Goal: Task Accomplishment & Management: Manage account settings

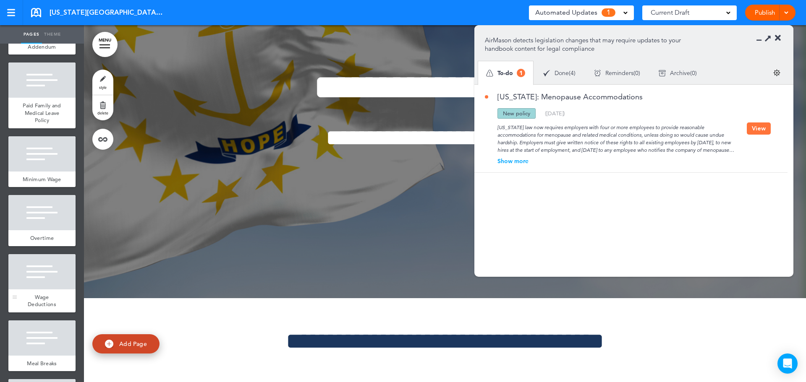
scroll to position [42, 0]
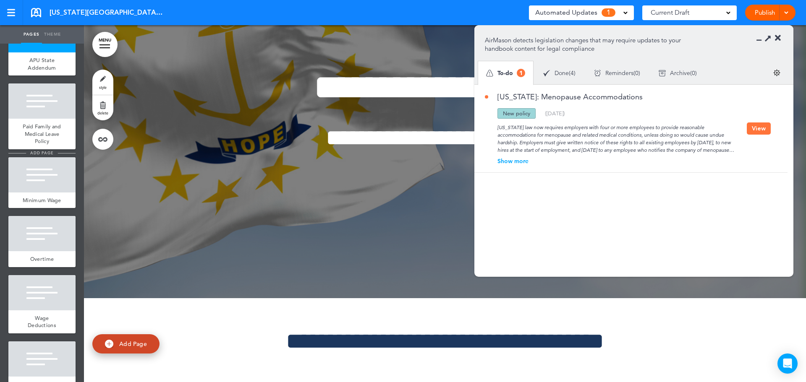
click at [37, 153] on span "add page" at bounding box center [41, 152] width 31 height 5
type input "********"
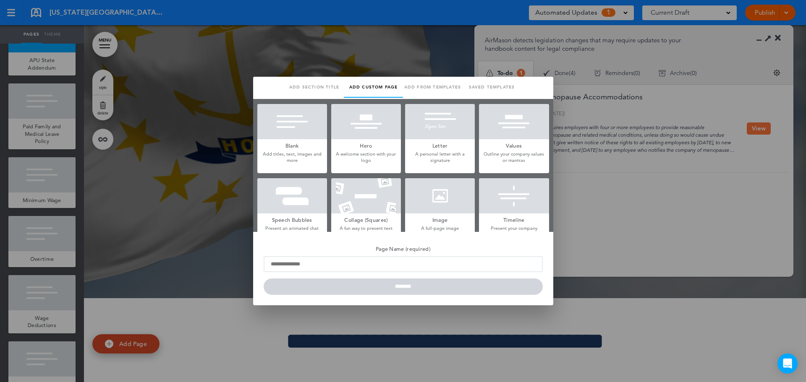
scroll to position [0, 0]
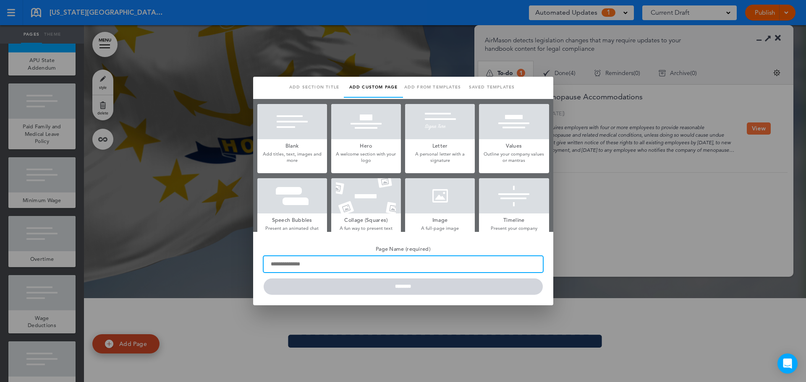
click at [297, 267] on input "Page Name (required)" at bounding box center [403, 264] width 279 height 16
click at [297, 267] on input "****" at bounding box center [403, 264] width 279 height 16
type input "**********"
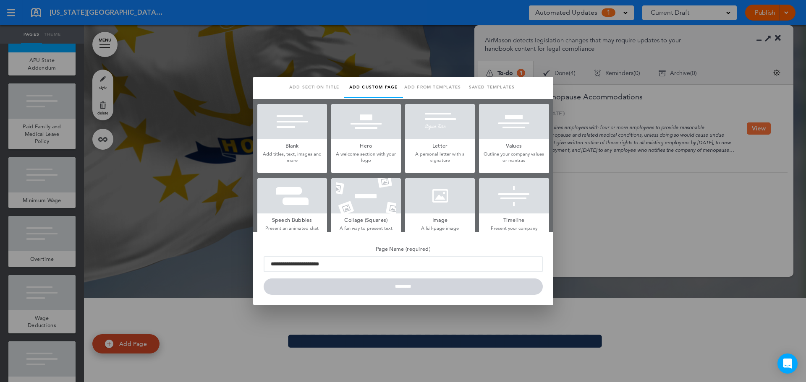
click at [294, 146] on h5 "Blank" at bounding box center [292, 145] width 70 height 12
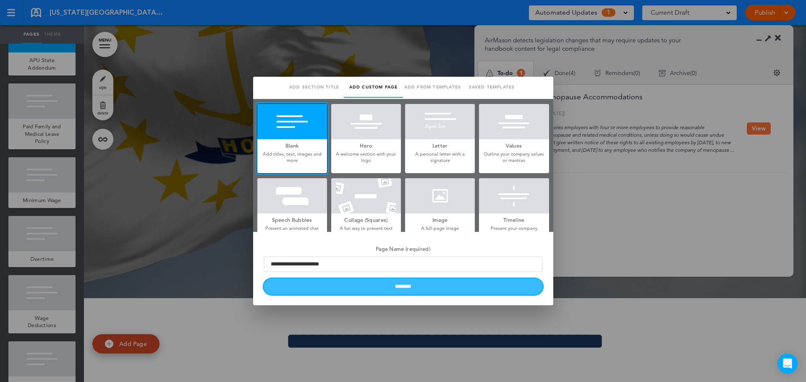
click at [436, 288] on input "********" at bounding box center [403, 287] width 279 height 16
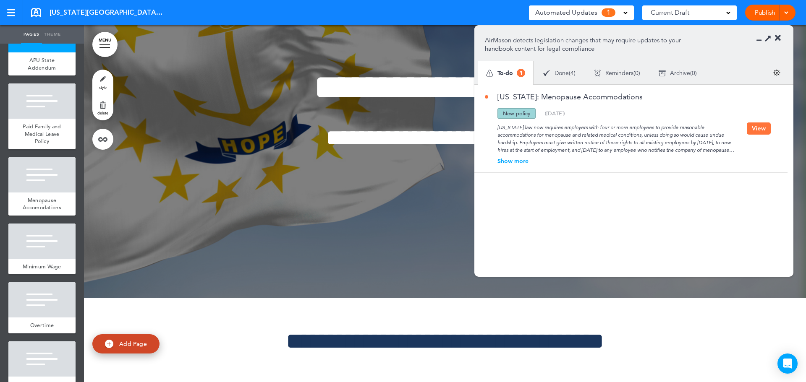
click at [757, 127] on button "View" at bounding box center [759, 129] width 24 height 12
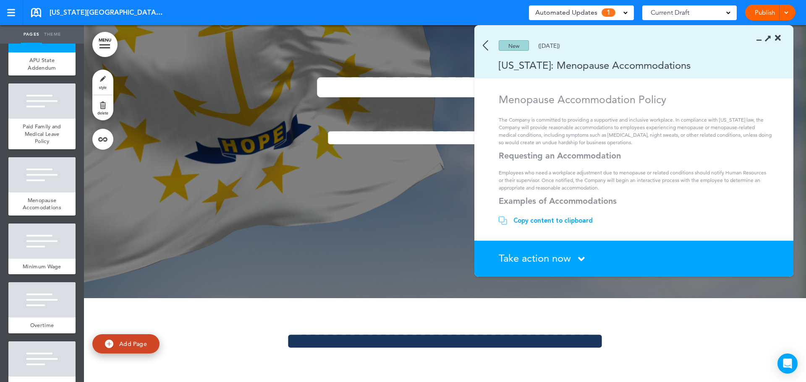
click at [560, 220] on div "Copy content to clipboard" at bounding box center [552, 221] width 79 height 8
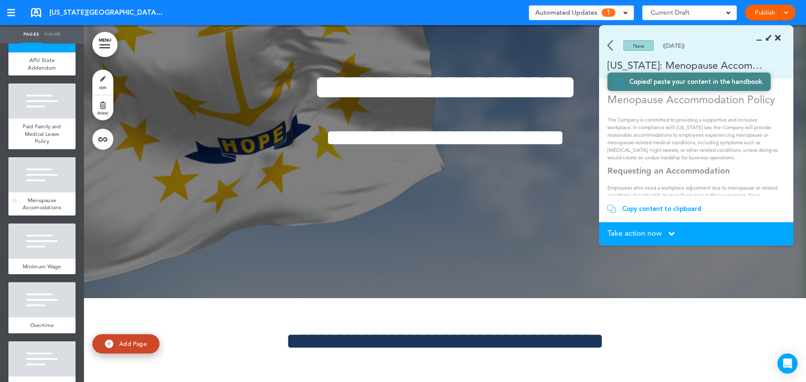
click at [40, 205] on span "Menopause Accomodations" at bounding box center [42, 204] width 39 height 15
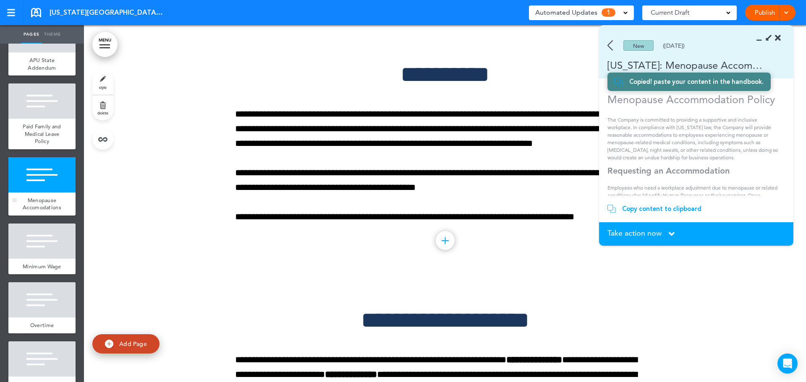
scroll to position [1441, 0]
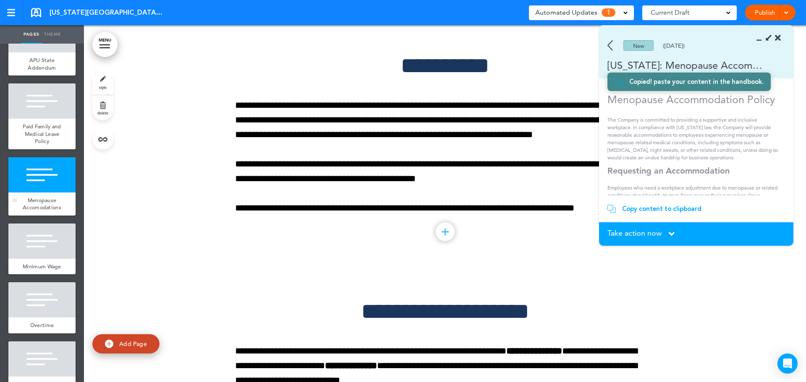
click at [47, 198] on span "Menopause Accomodations" at bounding box center [42, 204] width 39 height 15
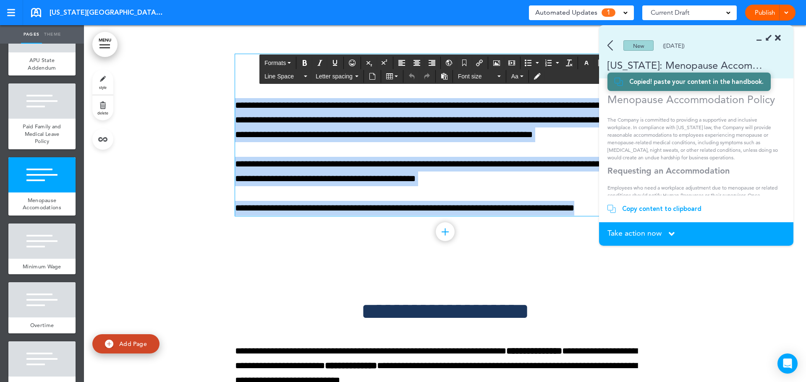
drag, startPoint x: 592, startPoint y: 212, endPoint x: 229, endPoint y: 104, distance: 378.9
click at [229, 104] on div "**********" at bounding box center [445, 146] width 722 height 246
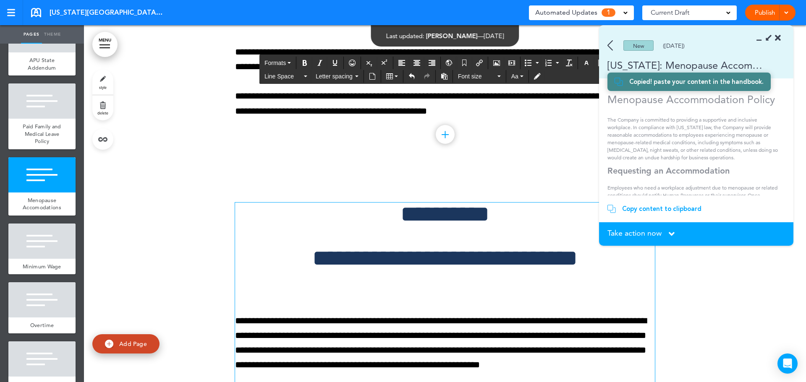
scroll to position [1264, 0]
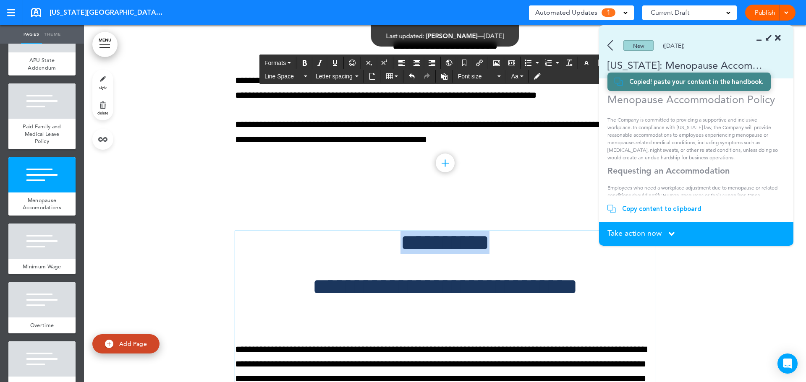
drag, startPoint x: 525, startPoint y: 246, endPoint x: 368, endPoint y: 232, distance: 158.5
click at [368, 232] on h1 "**********" at bounding box center [445, 242] width 420 height 23
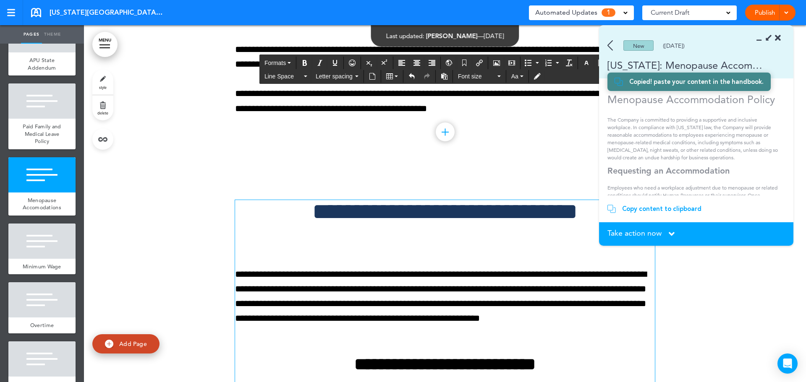
scroll to position [1388, 0]
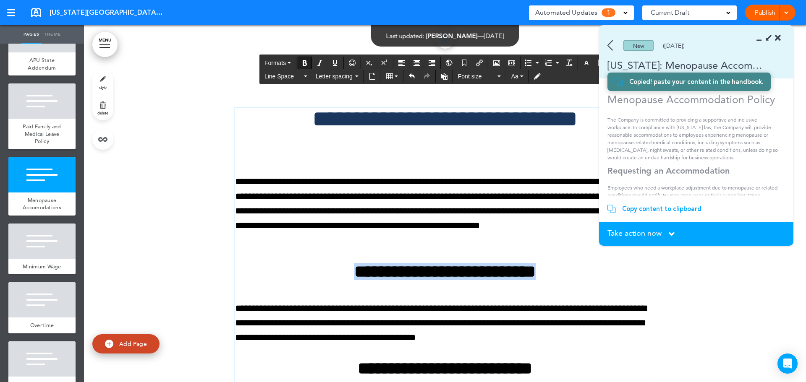
drag, startPoint x: 570, startPoint y: 274, endPoint x: 372, endPoint y: 134, distance: 242.4
click at [312, 267] on h2 "**********" at bounding box center [445, 271] width 420 height 17
click at [499, 76] on icon "button" at bounding box center [498, 77] width 3 height 2
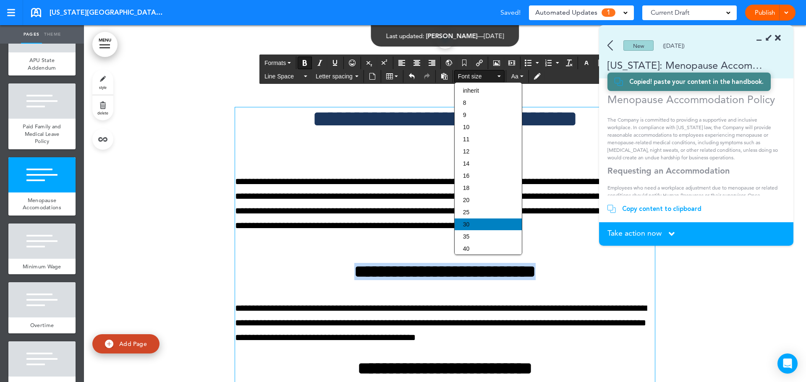
click at [469, 221] on span "30" at bounding box center [466, 224] width 7 height 7
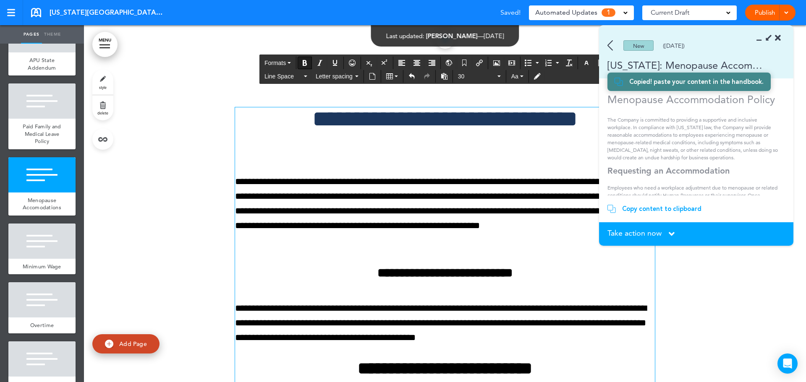
click at [544, 274] on h2 "**********" at bounding box center [445, 271] width 420 height 17
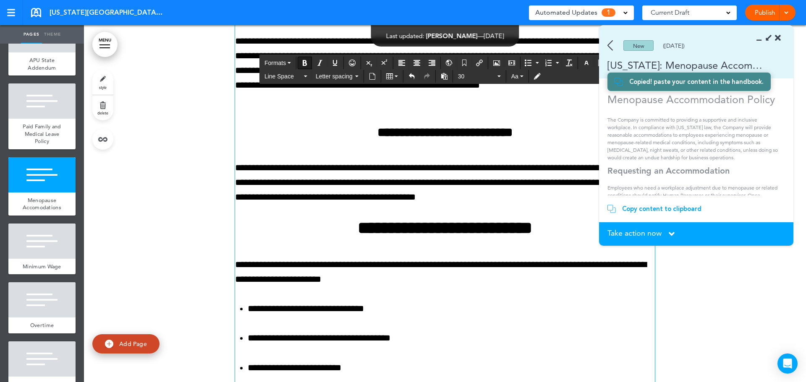
scroll to position [1556, 0]
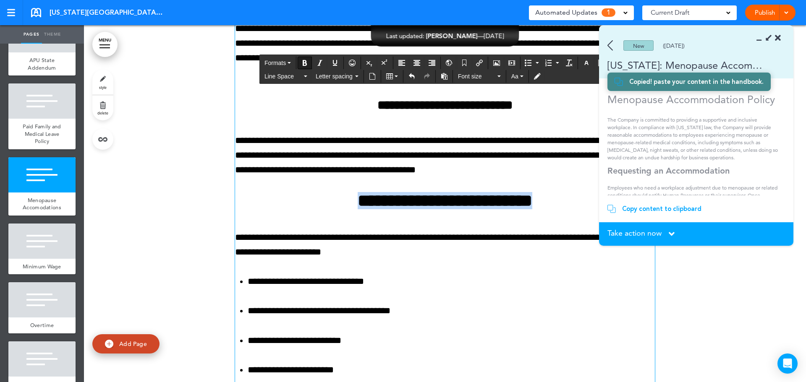
drag, startPoint x: 501, startPoint y: 196, endPoint x: 320, endPoint y: 195, distance: 180.5
click at [320, 197] on h2 "**********" at bounding box center [445, 200] width 420 height 17
click at [499, 75] on button "Font size" at bounding box center [480, 77] width 50 height 12
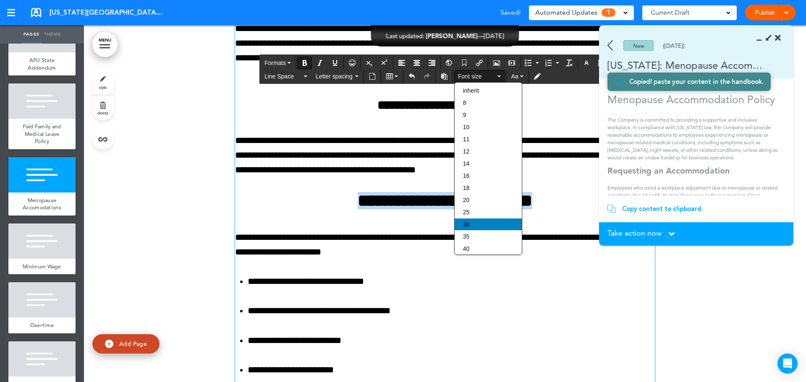
click at [465, 220] on div "30" at bounding box center [488, 225] width 67 height 12
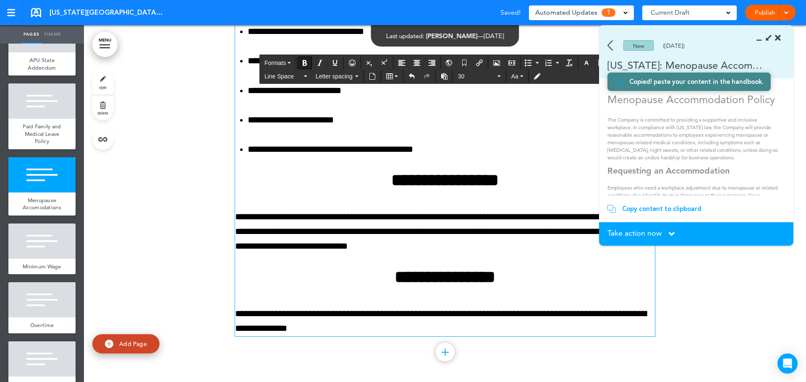
scroll to position [1808, 0]
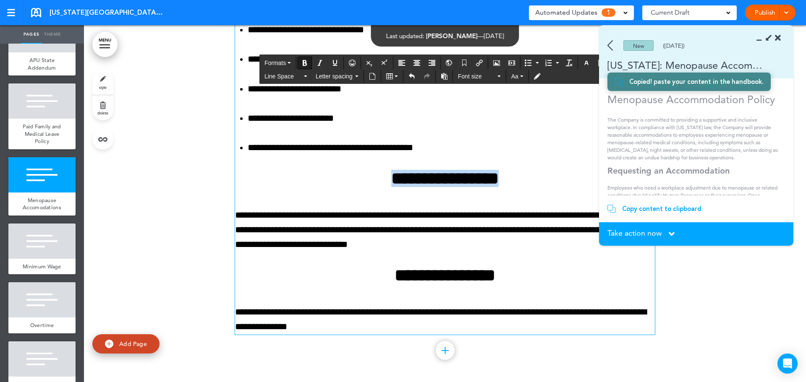
drag, startPoint x: 519, startPoint y: 187, endPoint x: 376, endPoint y: 180, distance: 143.7
click at [376, 180] on h2 "**********" at bounding box center [445, 178] width 420 height 17
click at [499, 76] on icon "button" at bounding box center [498, 77] width 3 height 2
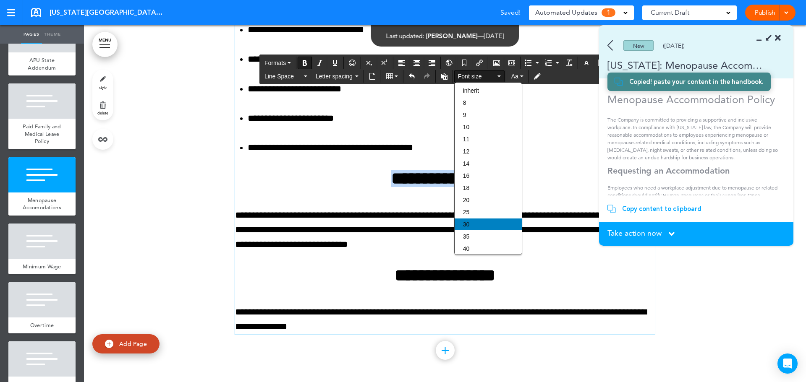
click at [475, 220] on div "30" at bounding box center [488, 225] width 67 height 12
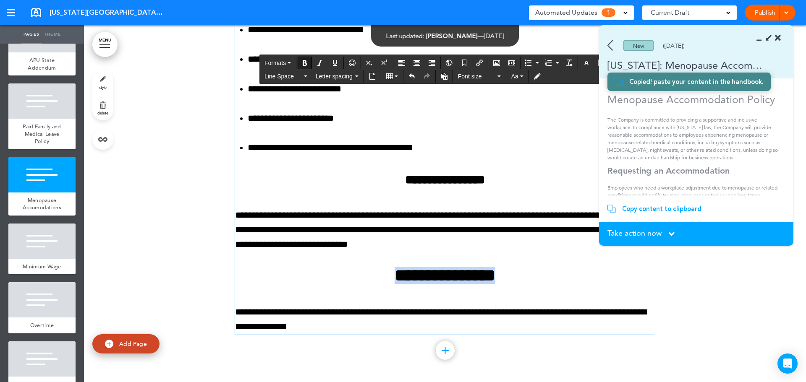
drag, startPoint x: 513, startPoint y: 281, endPoint x: 381, endPoint y: 273, distance: 132.0
click at [381, 273] on h2 "**********" at bounding box center [445, 275] width 420 height 17
click at [498, 73] on button "Font size" at bounding box center [480, 77] width 50 height 12
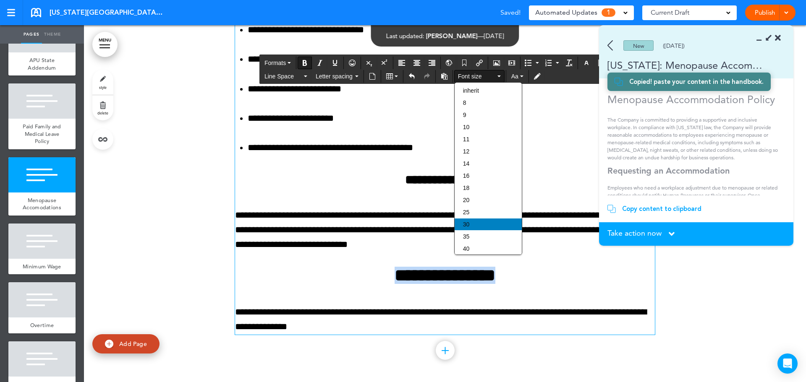
click at [464, 225] on span "30" at bounding box center [466, 224] width 7 height 7
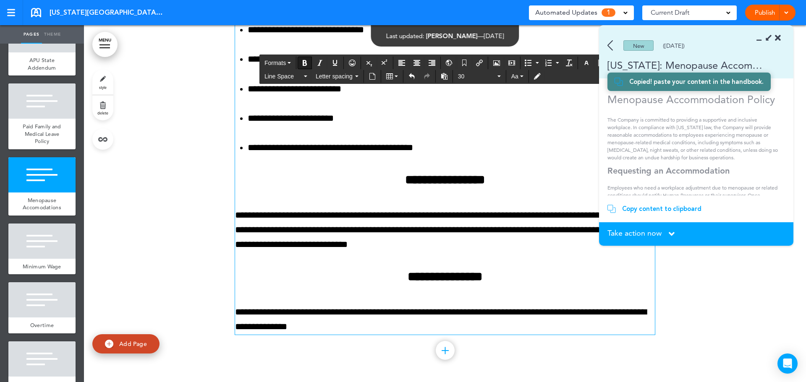
click at [673, 233] on icon at bounding box center [672, 234] width 6 height 9
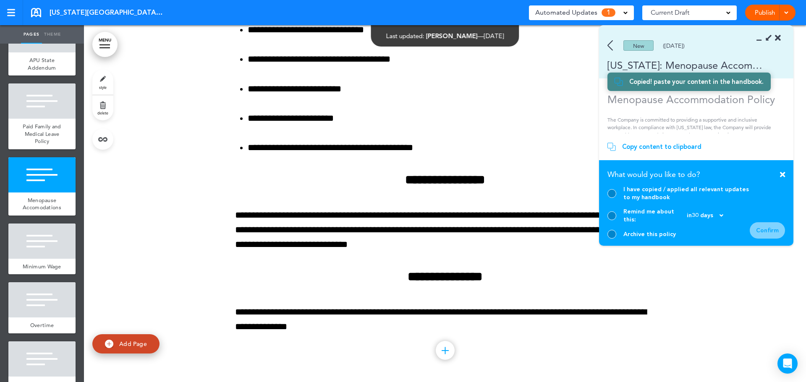
click at [612, 198] on div at bounding box center [611, 193] width 9 height 9
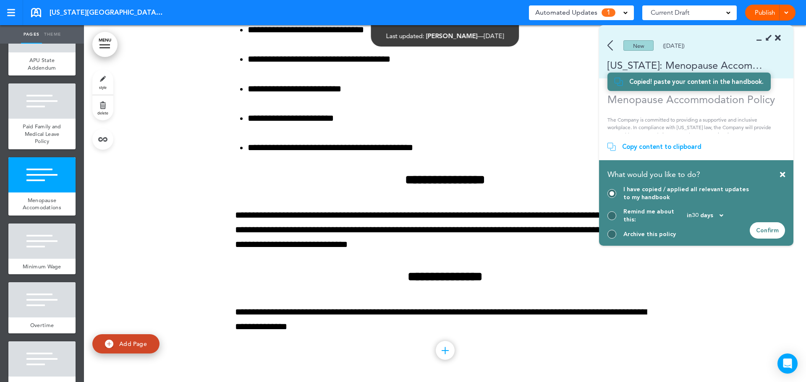
click at [766, 230] on div "Confirm" at bounding box center [767, 230] width 35 height 16
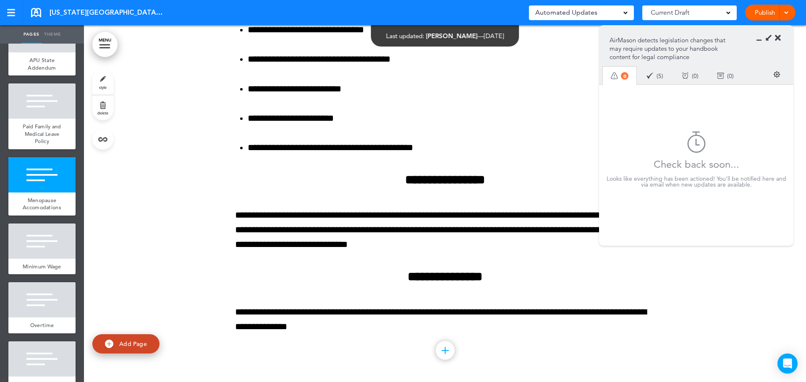
click at [784, 14] on span at bounding box center [785, 11] width 5 height 5
click at [741, 27] on li "Publish" at bounding box center [757, 31] width 75 height 19
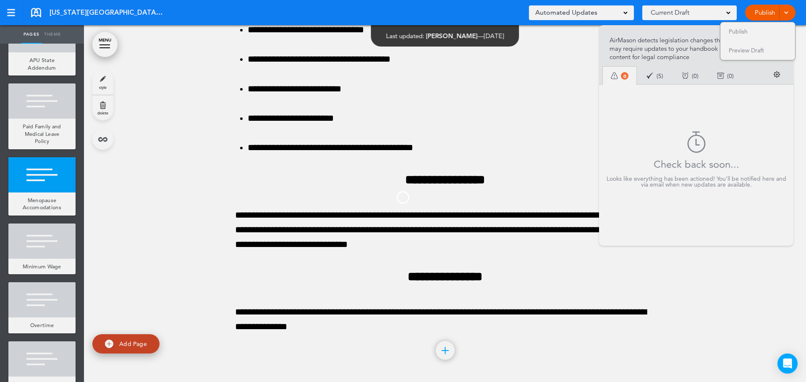
scroll to position [0, 0]
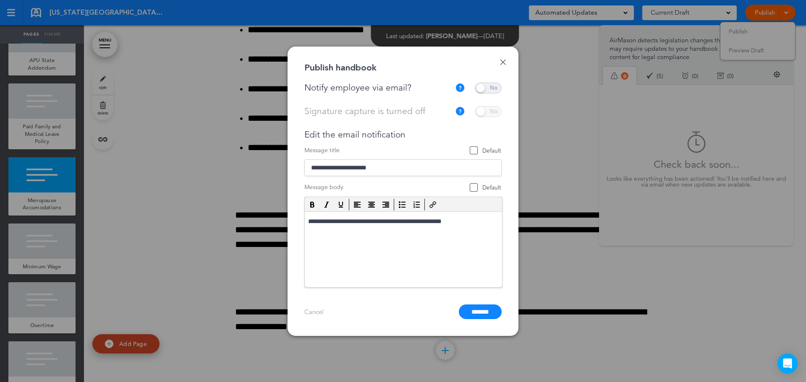
click at [496, 91] on span at bounding box center [488, 88] width 27 height 11
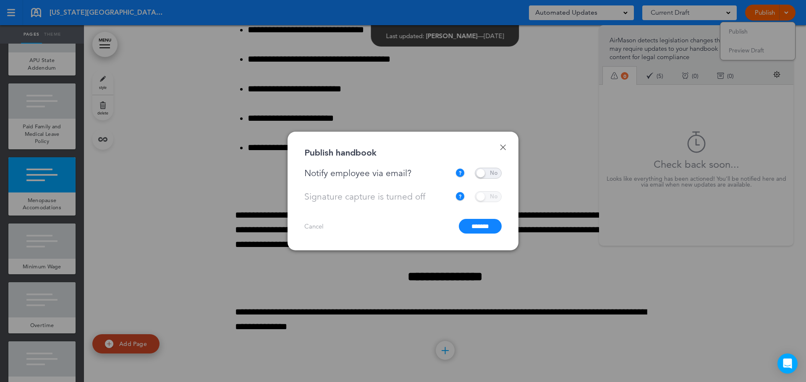
click at [471, 224] on input "*******" at bounding box center [480, 226] width 43 height 15
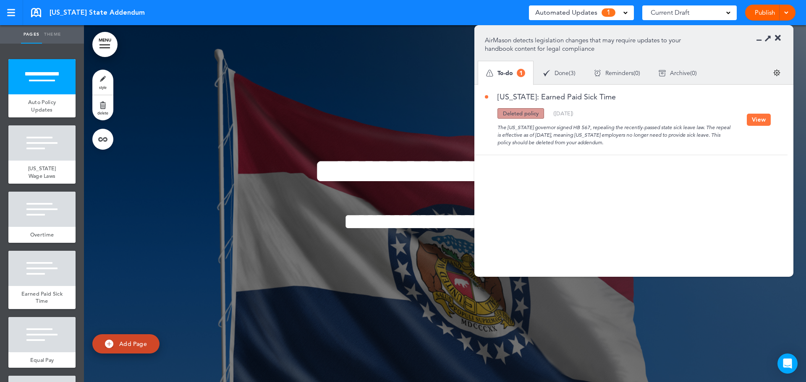
click at [753, 121] on button "View" at bounding box center [759, 120] width 24 height 12
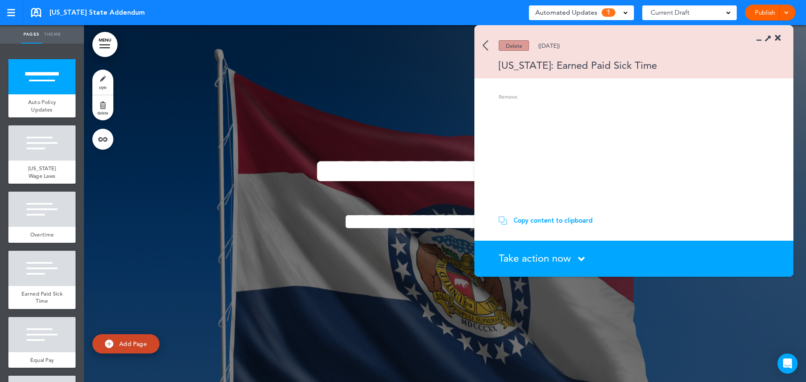
click at [486, 44] on img at bounding box center [485, 45] width 5 height 10
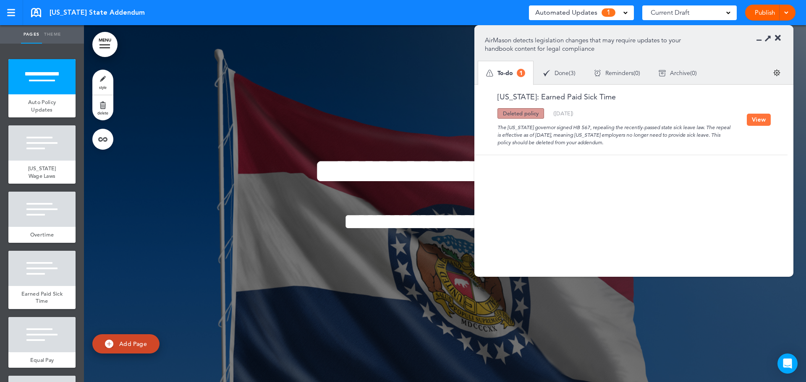
click at [614, 144] on div "The Missouri governor signed HB 567, repealing the recently-passed state sick l…" at bounding box center [616, 133] width 262 height 28
drag, startPoint x: 614, startPoint y: 143, endPoint x: 485, endPoint y: 100, distance: 136.3
click at [485, 100] on div "Missouri: Earned Paid Sick Time Updated policy New policy Deleted policy ( 08/2…" at bounding box center [616, 119] width 262 height 53
copy div "Missouri: Earned Paid Sick Time Updated policy New policy Deleted policy ( 08/2…"
click at [638, 145] on div "The [US_STATE] governor signed HB 567, repealing the recently-passed state sick…" at bounding box center [616, 133] width 262 height 28
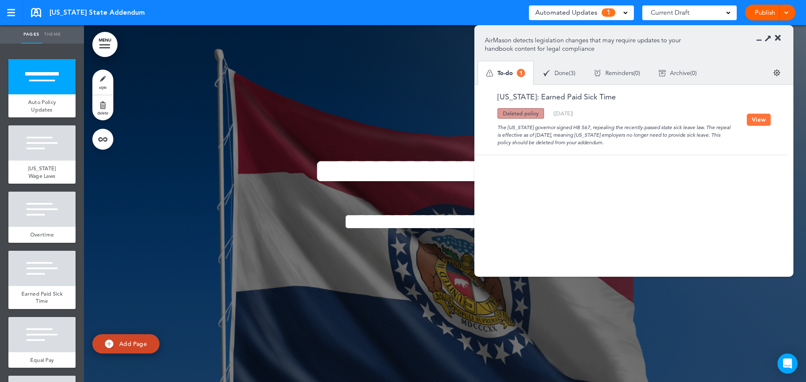
drag, startPoint x: 612, startPoint y: 143, endPoint x: 497, endPoint y: 130, distance: 116.1
click at [497, 130] on div "The [US_STATE] governor signed HB 567, repealing the recently-passed state sick…" at bounding box center [616, 133] width 262 height 28
copy div "The [US_STATE] governor signed HB 567, repealing the recently-passed state sick…"
click at [642, 173] on section "Missouri: Earned Paid Sick Time Updated policy New policy Deleted policy ( 08/2…" at bounding box center [630, 176] width 313 height 183
click at [49, 268] on div at bounding box center [41, 268] width 67 height 35
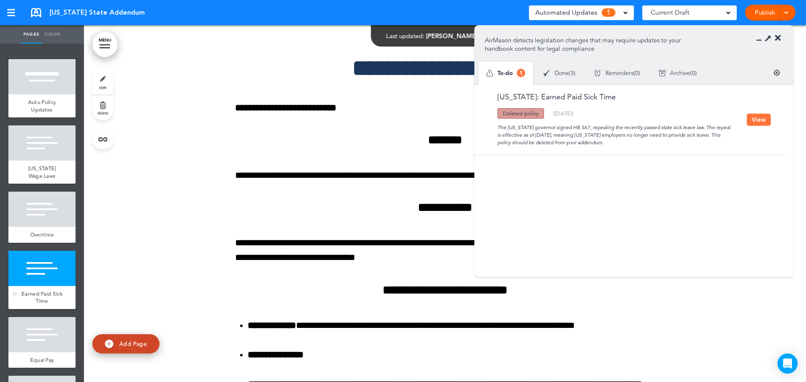
click at [42, 287] on div "Earned Paid Sick Time" at bounding box center [41, 297] width 67 height 23
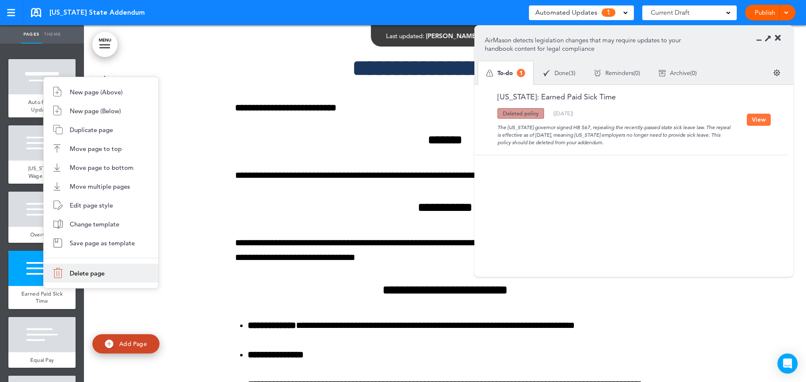
click at [95, 272] on span "Delete page" at bounding box center [87, 273] width 35 height 8
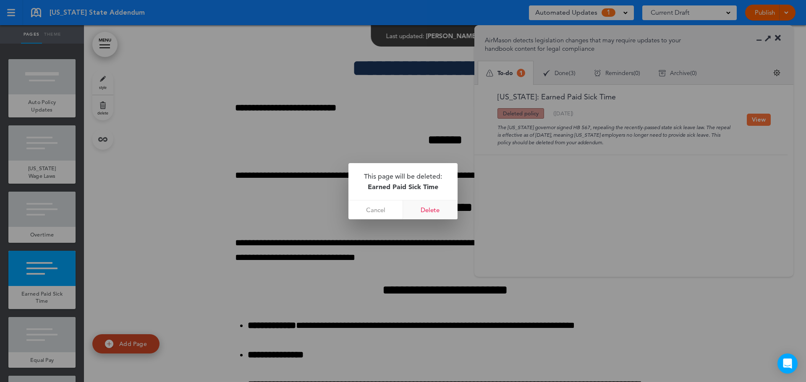
click at [430, 211] on link "Delete" at bounding box center [430, 210] width 55 height 19
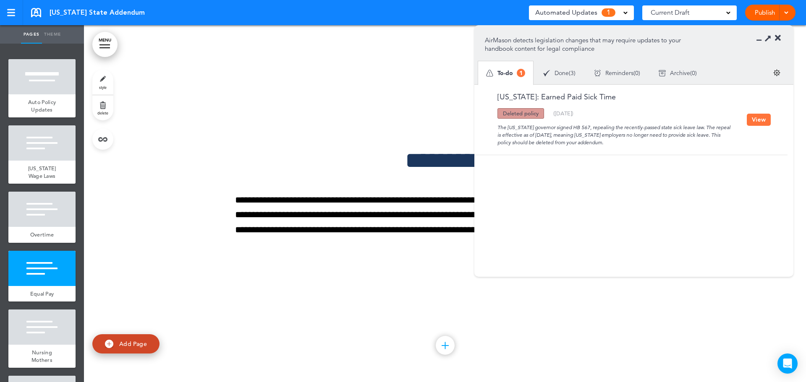
click at [759, 123] on button "View" at bounding box center [759, 120] width 24 height 12
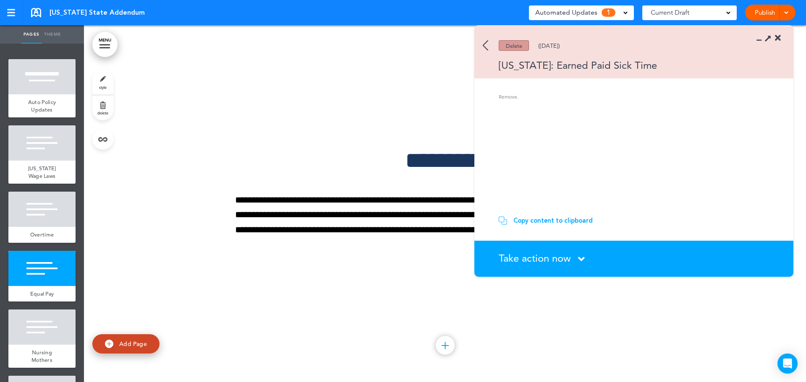
click at [582, 259] on icon at bounding box center [581, 259] width 7 height 10
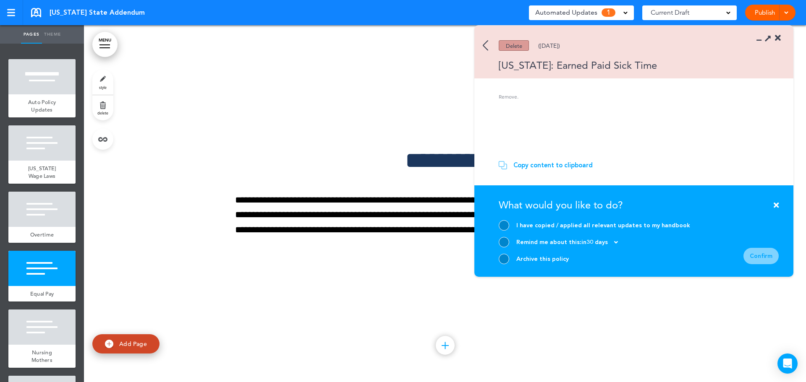
click at [501, 225] on div at bounding box center [504, 225] width 10 height 10
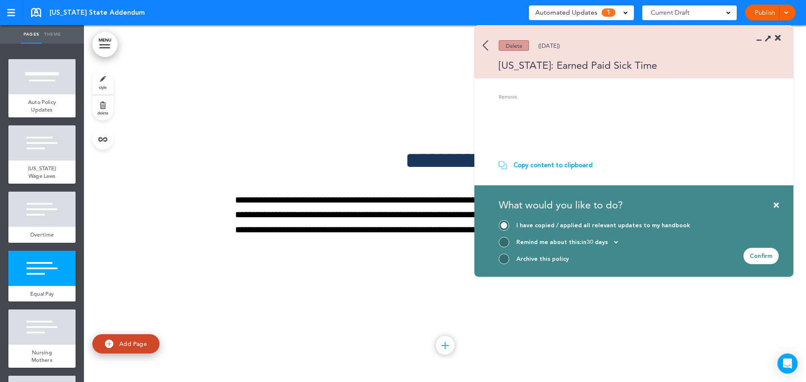
click at [759, 256] on div "Confirm" at bounding box center [760, 256] width 35 height 16
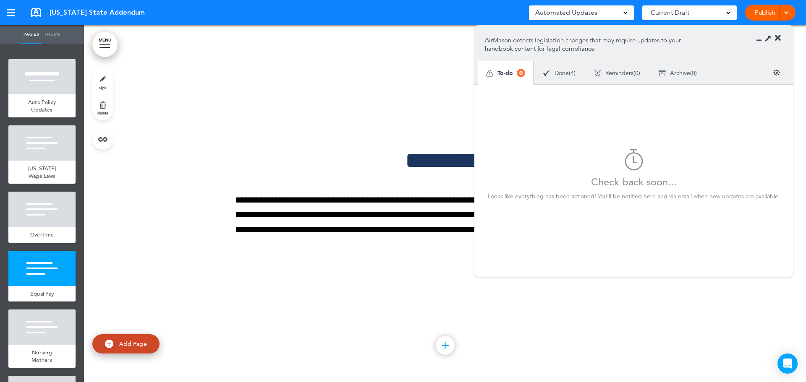
click at [788, 9] on div at bounding box center [785, 13] width 8 height 16
click at [747, 32] on span "Publish" at bounding box center [738, 32] width 19 height 8
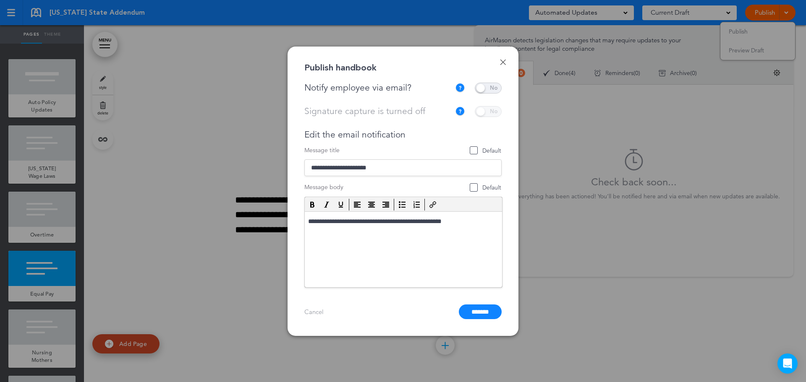
click at [493, 89] on span at bounding box center [488, 88] width 27 height 11
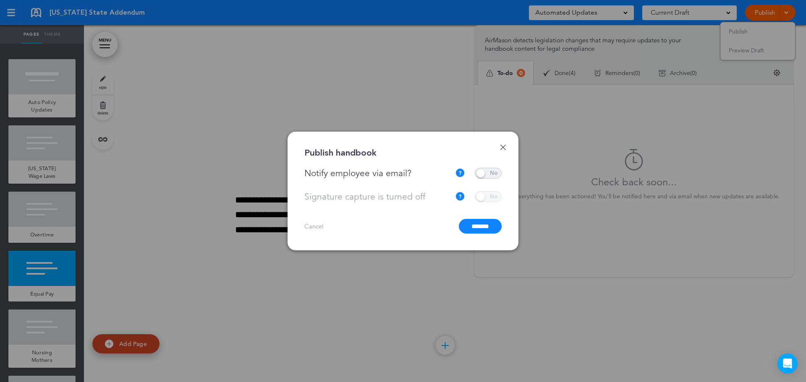
click at [470, 226] on input "*******" at bounding box center [480, 226] width 43 height 15
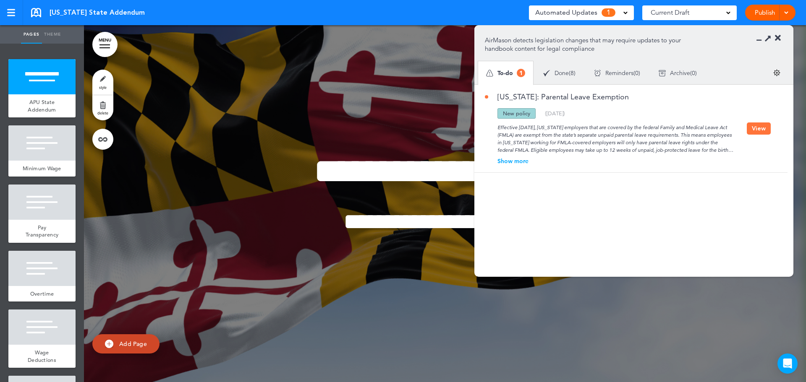
click at [761, 131] on button "View" at bounding box center [759, 129] width 24 height 12
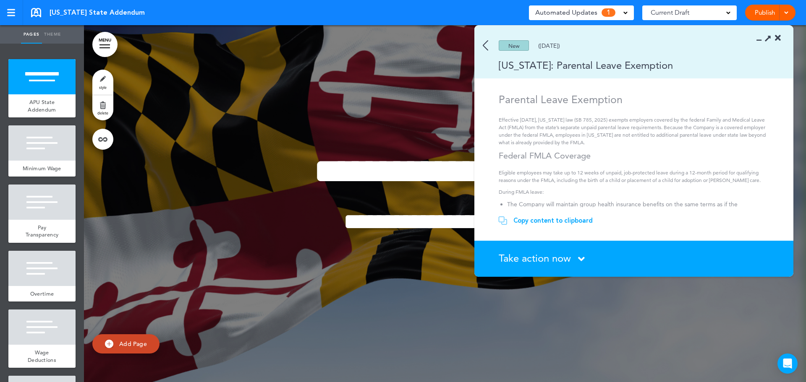
click at [546, 221] on div "Copy content to clipboard" at bounding box center [552, 221] width 79 height 8
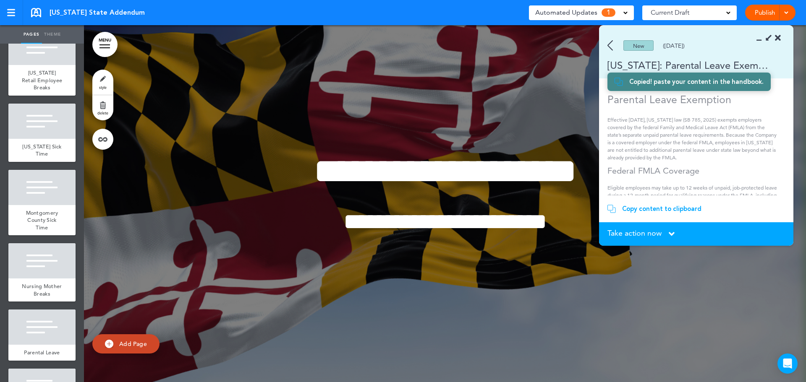
scroll to position [630, 0]
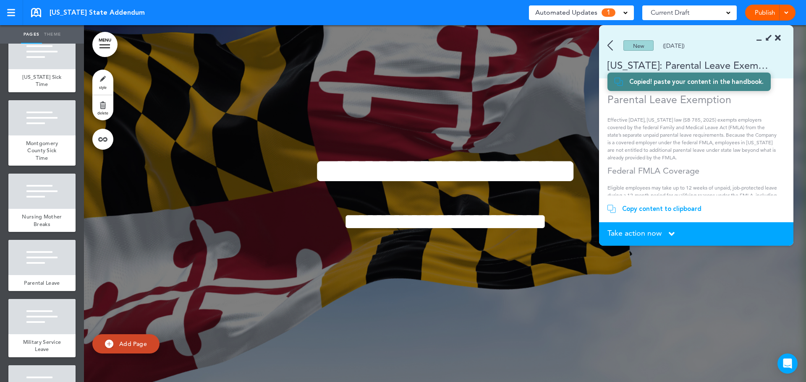
click at [609, 44] on img at bounding box center [609, 45] width 5 height 10
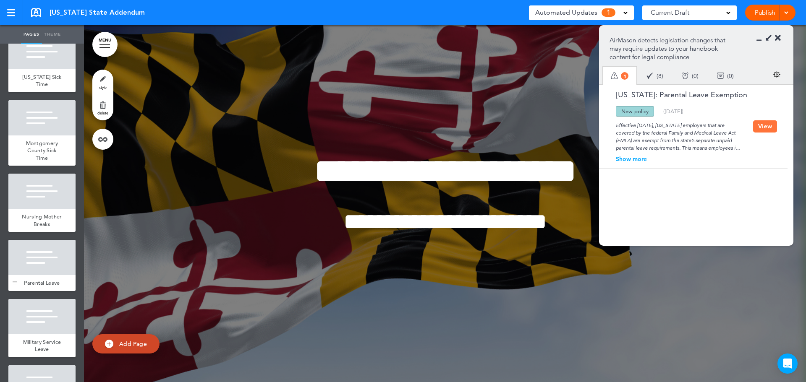
click at [46, 291] on div "Parental Leave" at bounding box center [41, 283] width 67 height 16
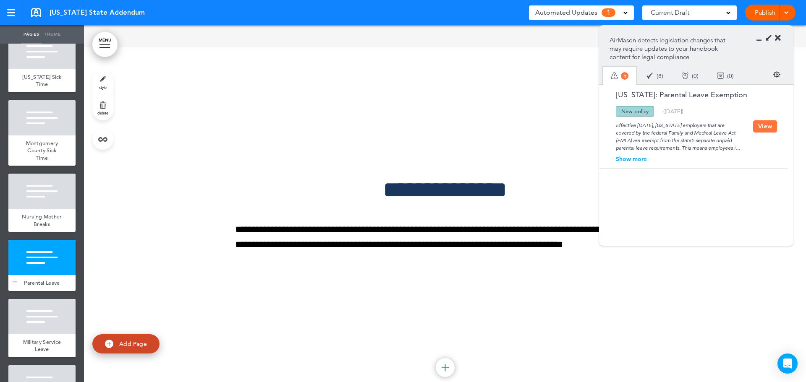
scroll to position [5362, 0]
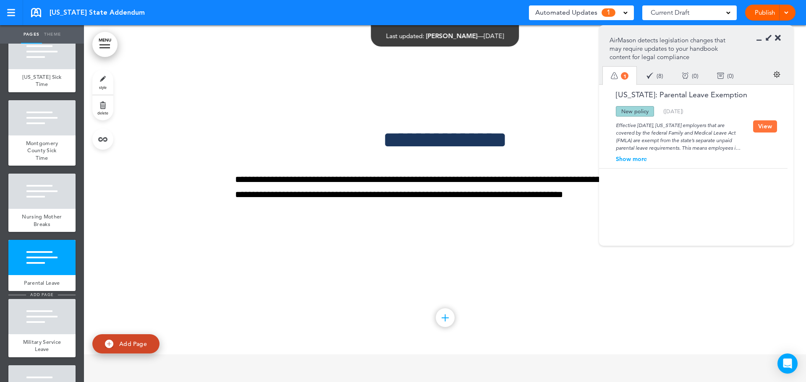
click at [39, 298] on span "add page" at bounding box center [41, 294] width 31 height 5
type input "********"
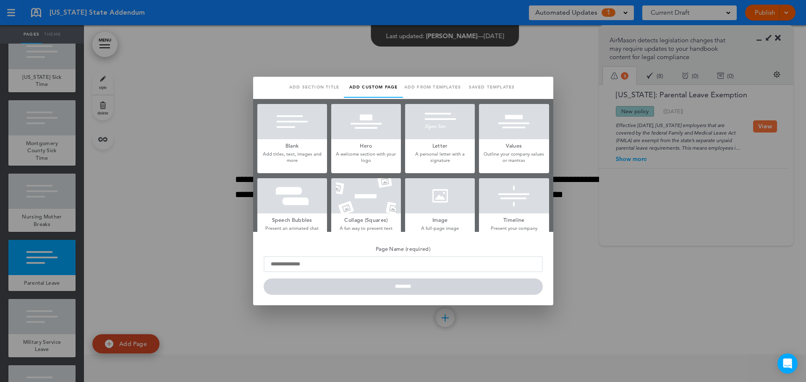
scroll to position [0, 0]
click at [297, 141] on h5 "Blank" at bounding box center [292, 145] width 70 height 12
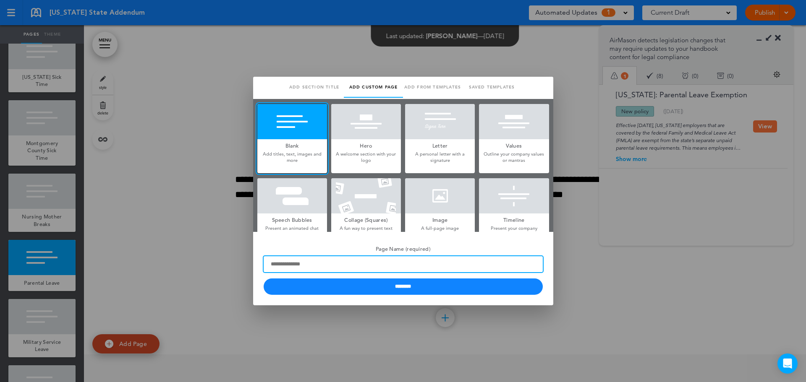
click at [293, 265] on input "Page Name (required)" at bounding box center [403, 264] width 279 height 16
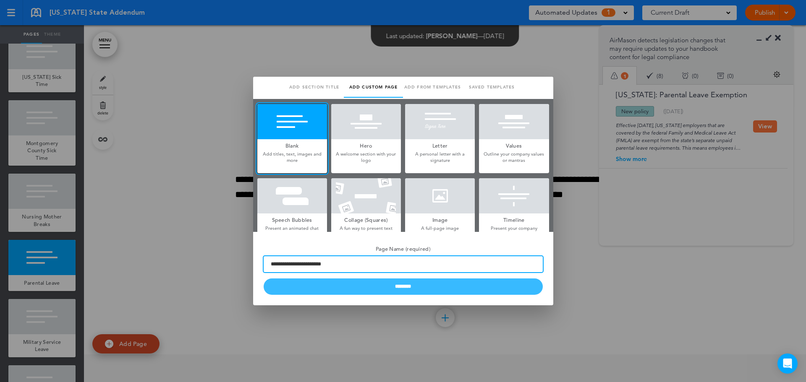
type input "**********"
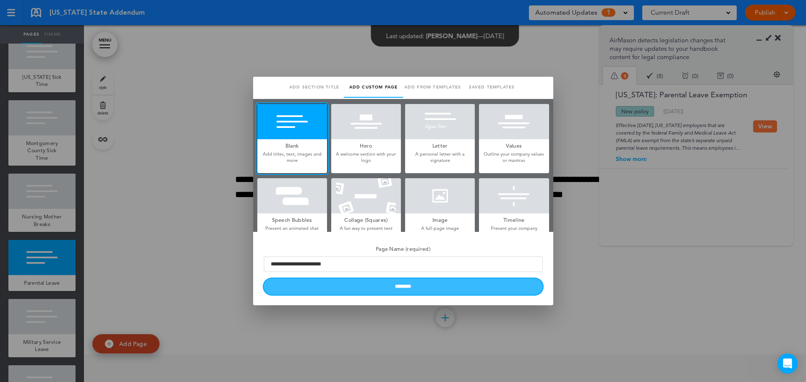
click at [375, 288] on input "********" at bounding box center [403, 287] width 279 height 16
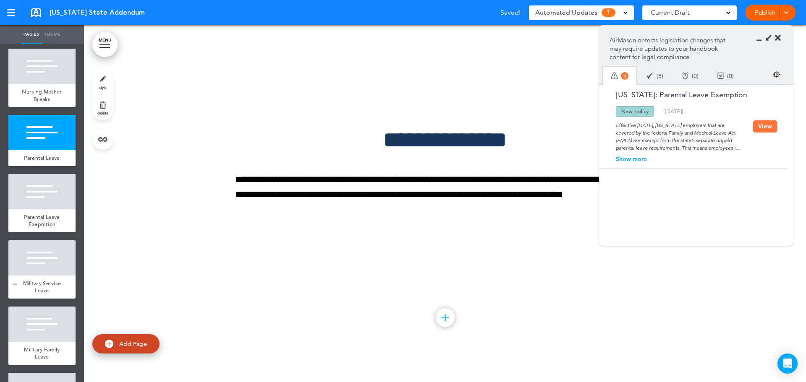
scroll to position [755, 0]
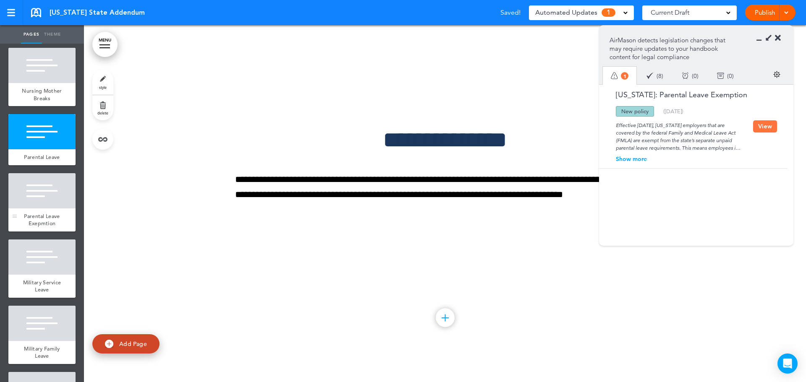
click at [49, 232] on div "Parental Leave Exepmtion" at bounding box center [41, 220] width 67 height 23
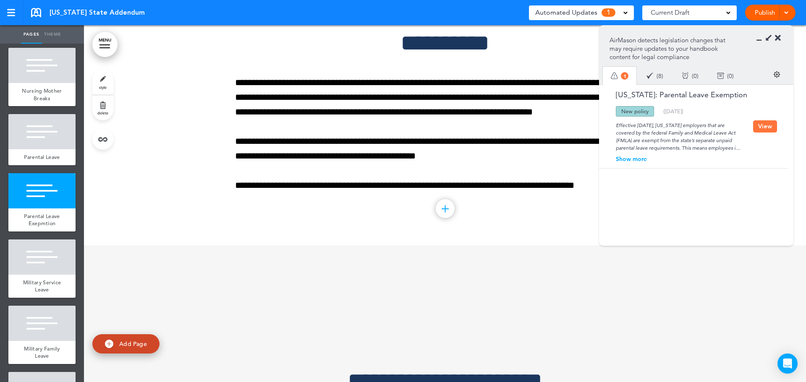
scroll to position [5719, 0]
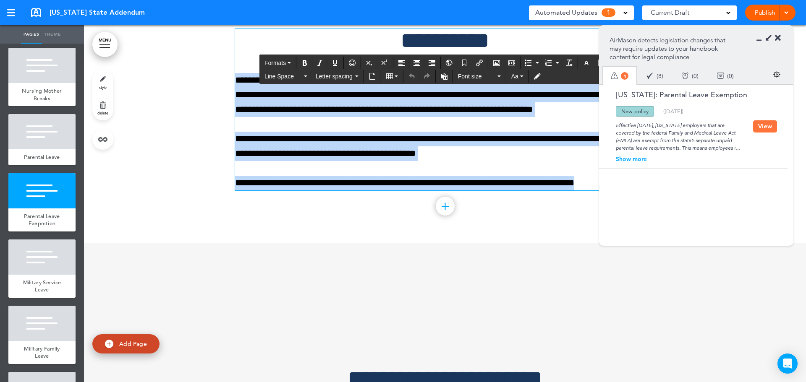
drag, startPoint x: 596, startPoint y: 212, endPoint x: 232, endPoint y: 104, distance: 379.1
click at [235, 104] on div "**********" at bounding box center [445, 110] width 420 height 162
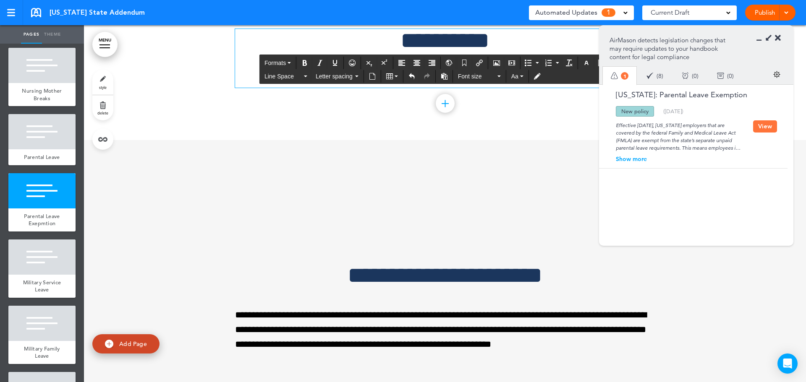
paste div
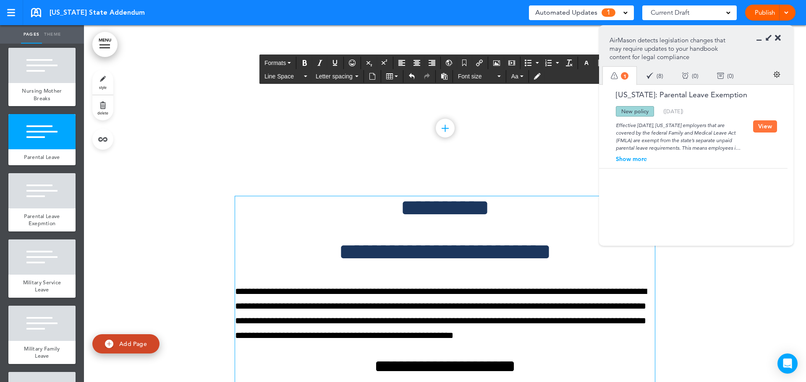
scroll to position [5552, 0]
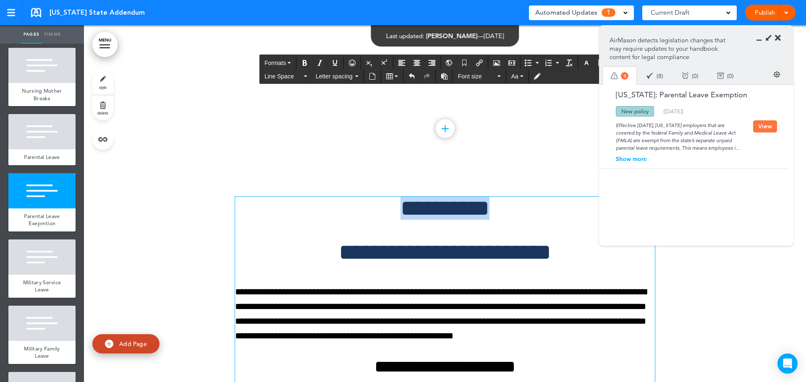
drag, startPoint x: 523, startPoint y: 239, endPoint x: 350, endPoint y: 230, distance: 173.6
click at [350, 220] on h1 "**********" at bounding box center [445, 208] width 420 height 23
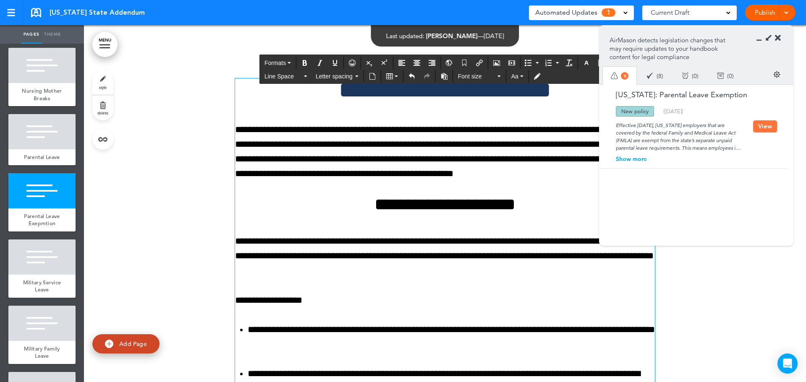
scroll to position [5675, 0]
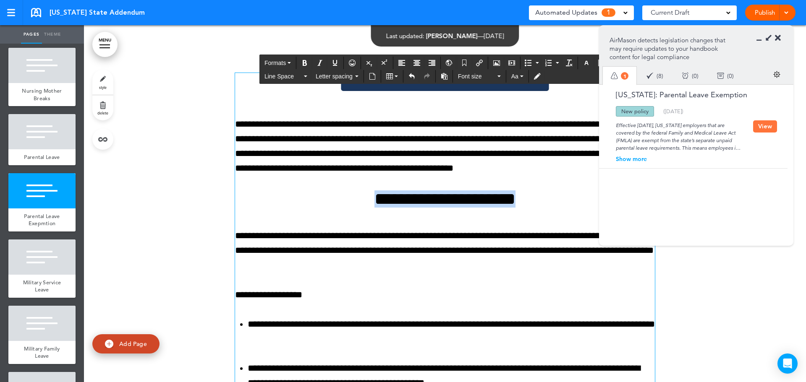
drag, startPoint x: 540, startPoint y: 227, endPoint x: 344, endPoint y: 233, distance: 196.5
click at [344, 208] on h2 "**********" at bounding box center [445, 199] width 420 height 17
click at [498, 75] on button "Font size" at bounding box center [480, 77] width 50 height 12
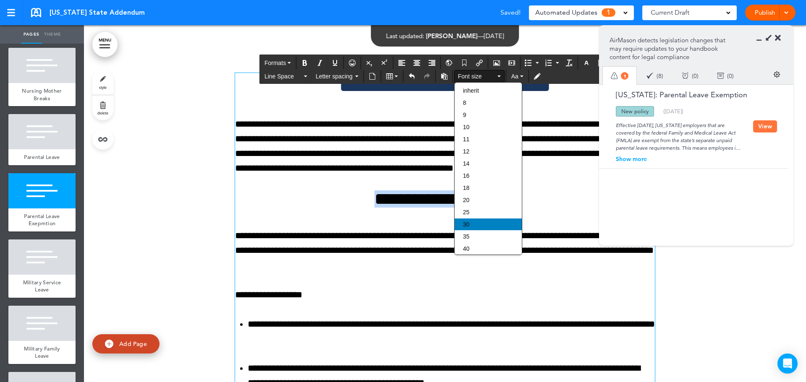
click at [467, 224] on span "30" at bounding box center [466, 224] width 7 height 7
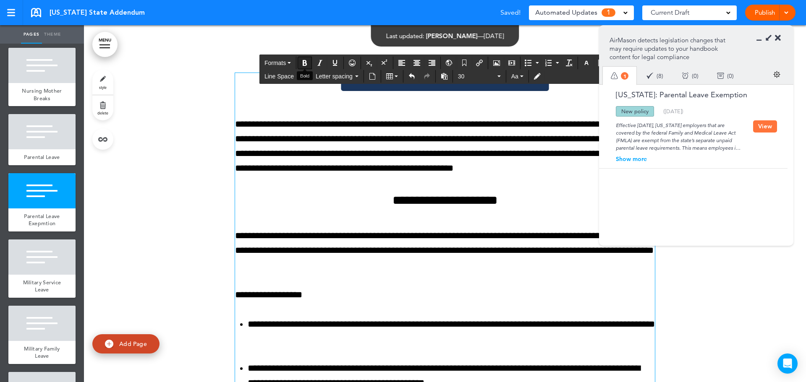
click at [305, 62] on icon "Bold" at bounding box center [304, 63] width 7 height 7
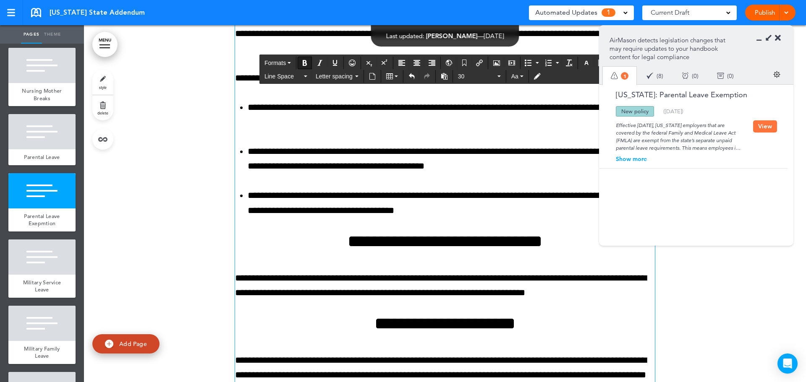
scroll to position [5969, 0]
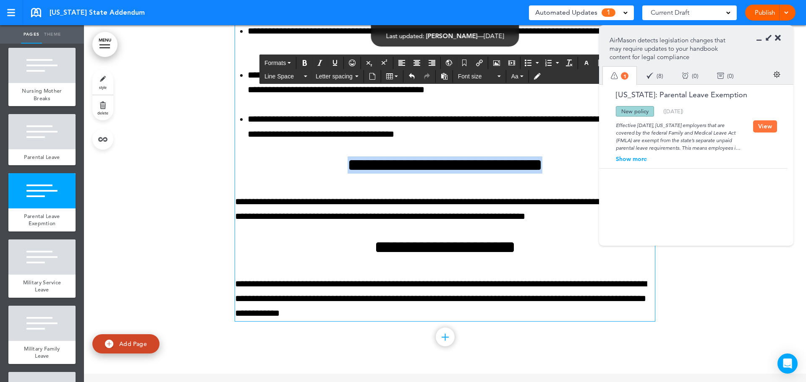
drag, startPoint x: 565, startPoint y: 191, endPoint x: 308, endPoint y: 192, distance: 257.3
click at [308, 174] on h2 "**********" at bounding box center [445, 165] width 420 height 17
click at [499, 76] on icon "button" at bounding box center [498, 77] width 3 height 2
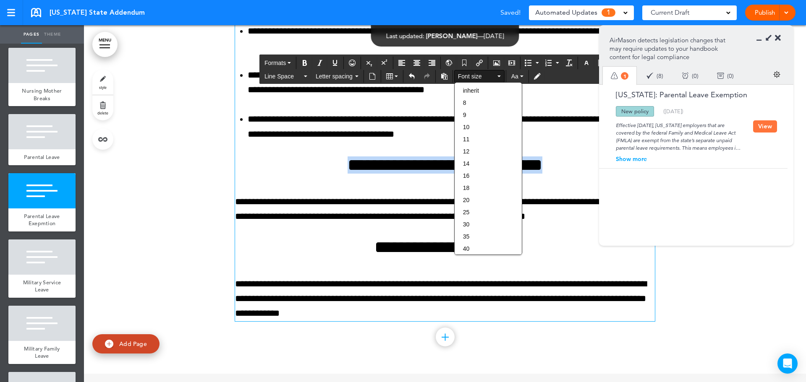
click at [465, 221] on div "30" at bounding box center [488, 225] width 67 height 12
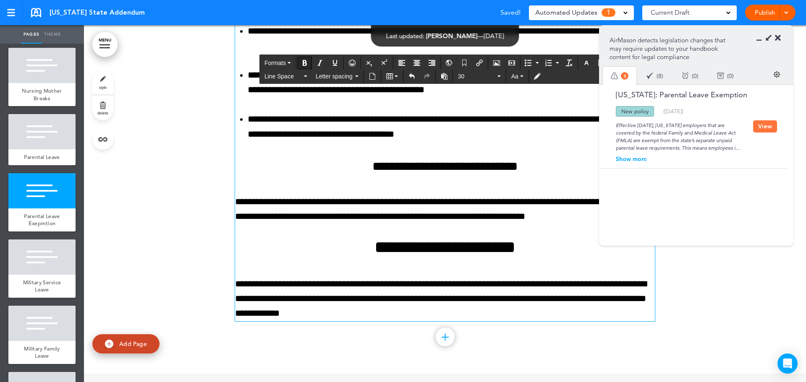
click at [303, 60] on icon "Bold" at bounding box center [304, 63] width 7 height 7
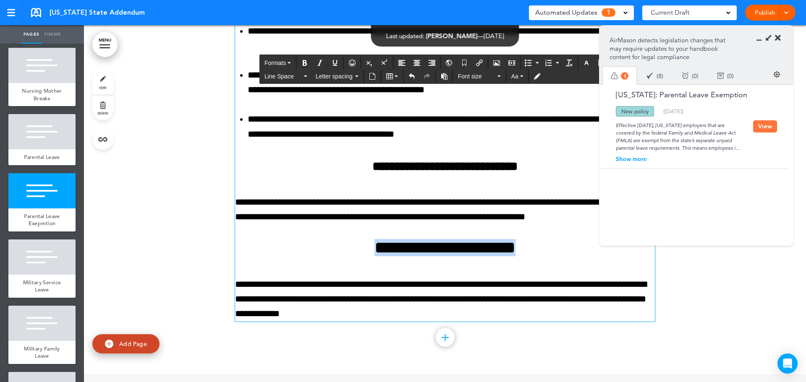
drag, startPoint x: 536, startPoint y: 278, endPoint x: 352, endPoint y: 271, distance: 184.4
click at [352, 256] on h2 "**********" at bounding box center [445, 247] width 420 height 17
click at [499, 75] on button "Font size" at bounding box center [480, 77] width 50 height 12
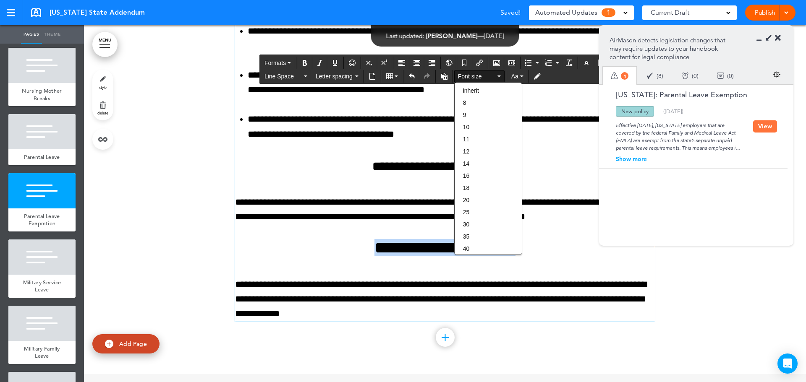
drag, startPoint x: 465, startPoint y: 227, endPoint x: 414, endPoint y: 176, distance: 72.1
click at [465, 226] on span "30" at bounding box center [466, 224] width 7 height 7
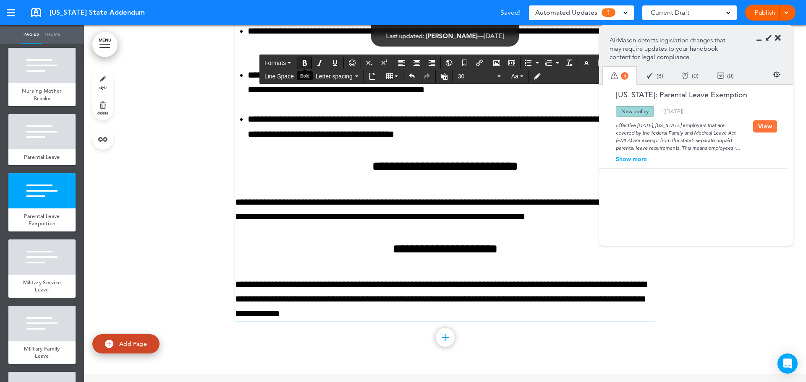
click at [302, 60] on icon "Bold" at bounding box center [304, 63] width 7 height 7
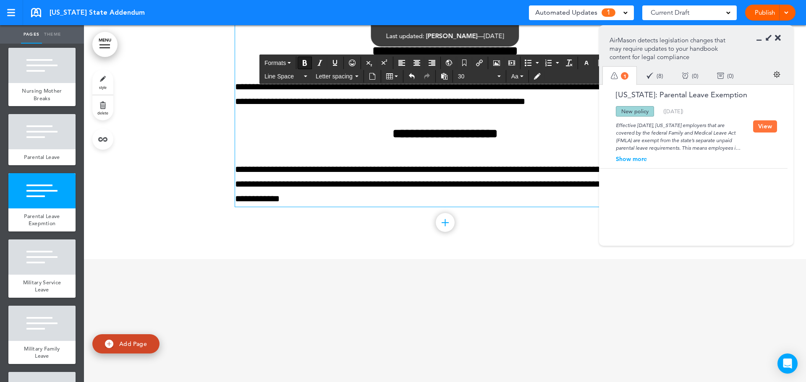
scroll to position [6095, 0]
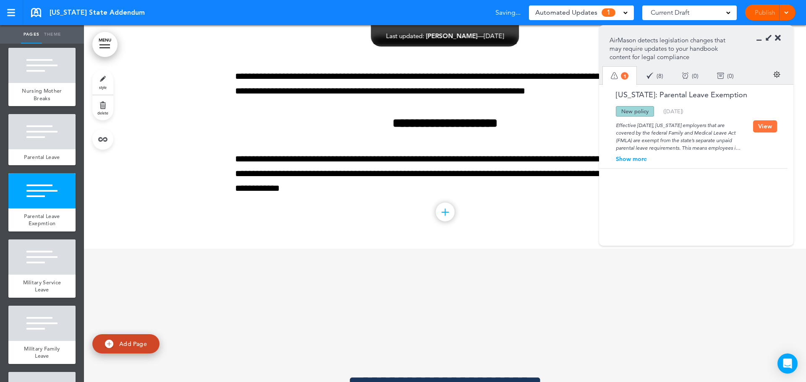
click at [761, 127] on button "View" at bounding box center [765, 126] width 24 height 12
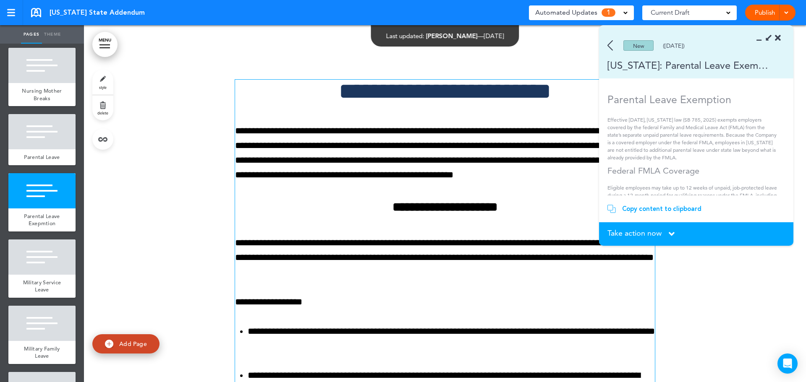
scroll to position [5633, 0]
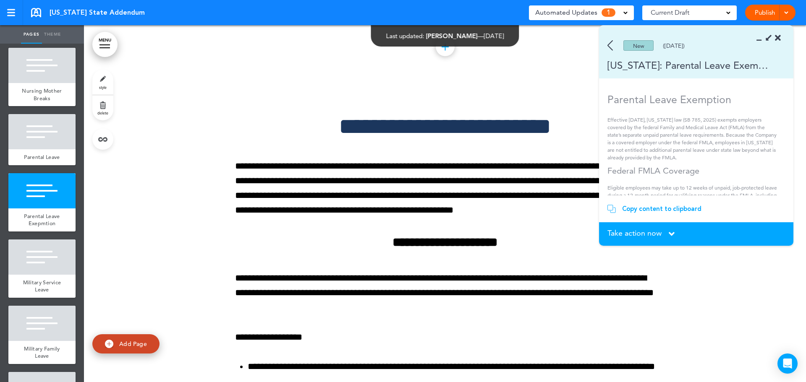
click at [679, 231] on div "Take action now Click here to change the status" at bounding box center [696, 234] width 178 height 9
click at [670, 231] on icon at bounding box center [672, 234] width 6 height 9
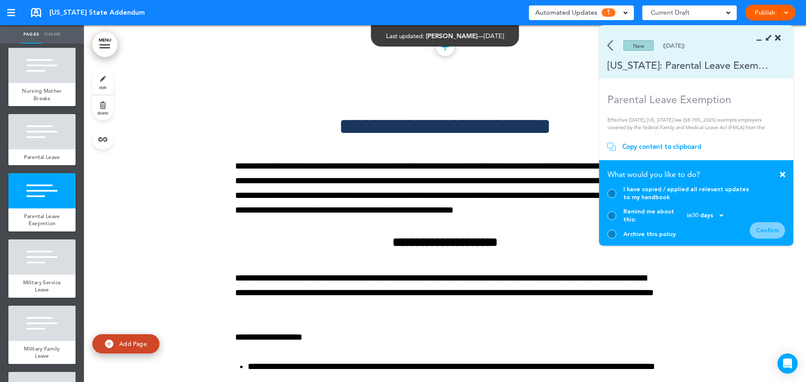
click at [609, 198] on div at bounding box center [611, 193] width 9 height 9
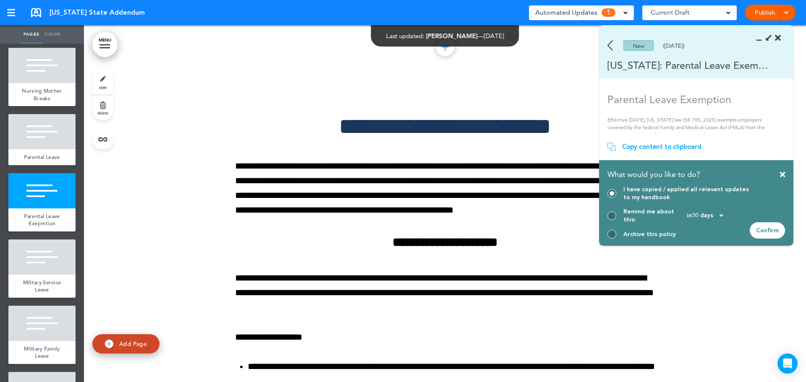
click at [761, 232] on div "Confirm" at bounding box center [767, 230] width 35 height 16
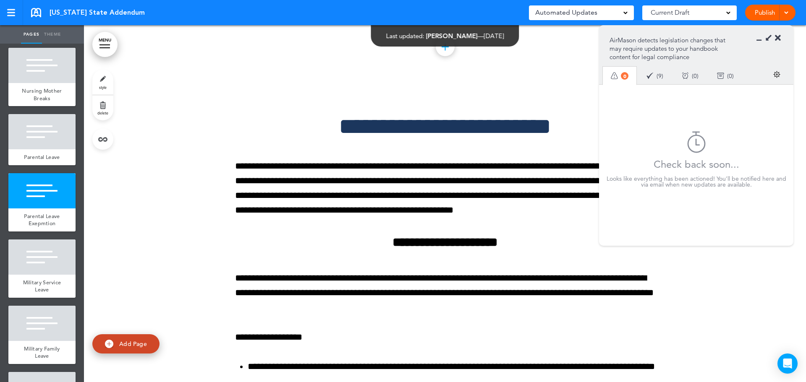
click at [786, 11] on span at bounding box center [785, 11] width 5 height 5
click at [760, 29] on li "Publish" at bounding box center [757, 31] width 75 height 19
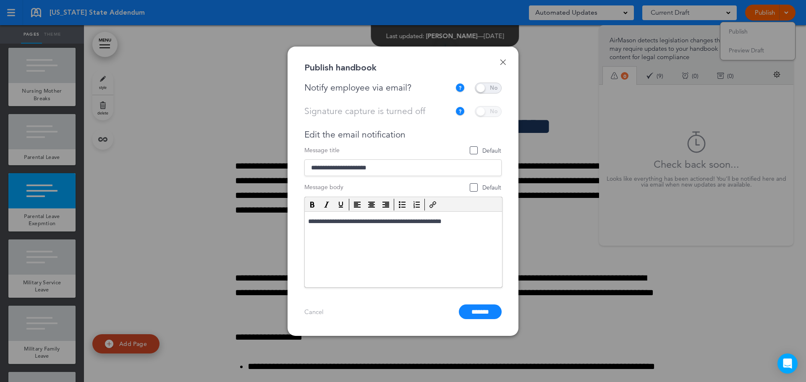
click at [495, 88] on span at bounding box center [488, 88] width 27 height 11
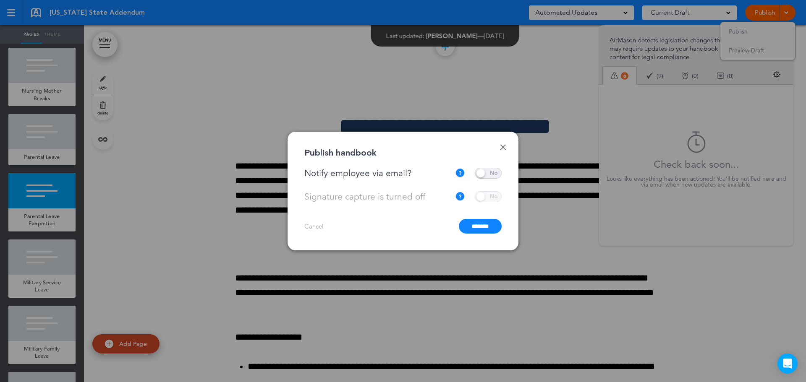
click at [478, 227] on input "*******" at bounding box center [480, 226] width 43 height 15
